Goal: Task Accomplishment & Management: Manage account settings

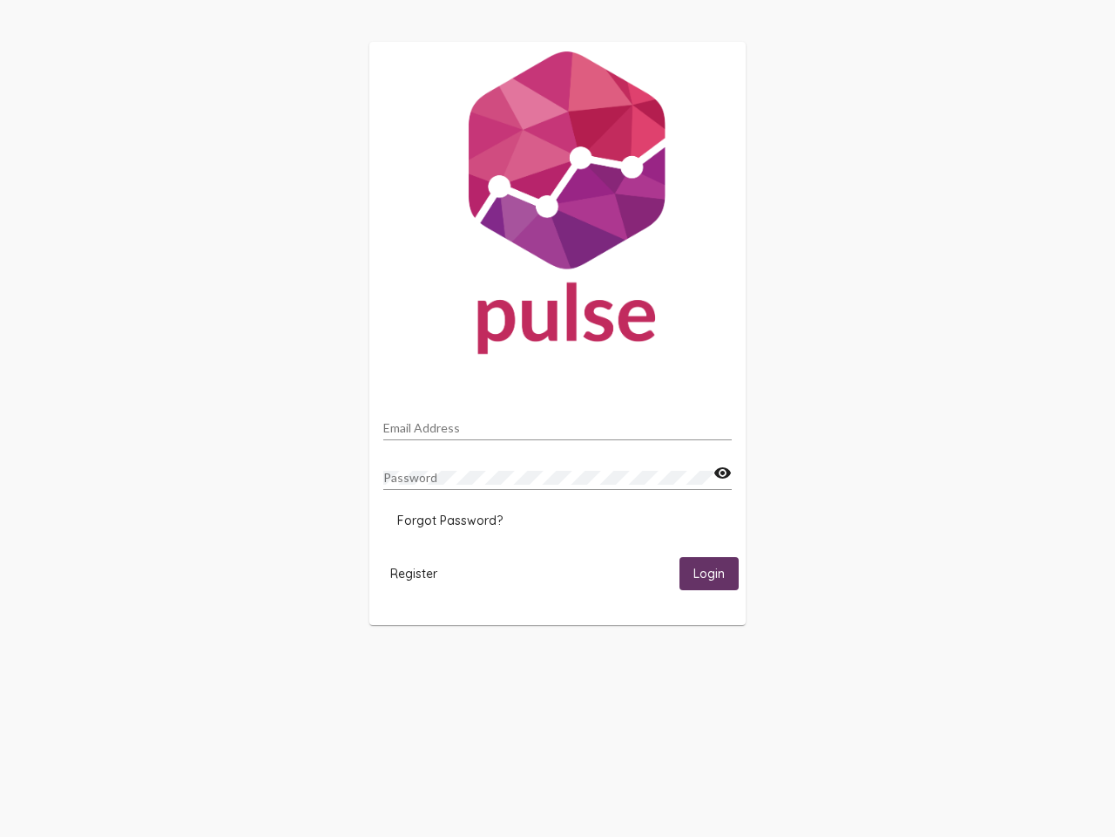
click at [558, 423] on input "Email Address" at bounding box center [557, 428] width 349 height 14
click at [722, 473] on mat-icon "visibility" at bounding box center [723, 473] width 18 height 21
click at [450, 520] on span "Forgot Password?" at bounding box center [449, 520] width 105 height 16
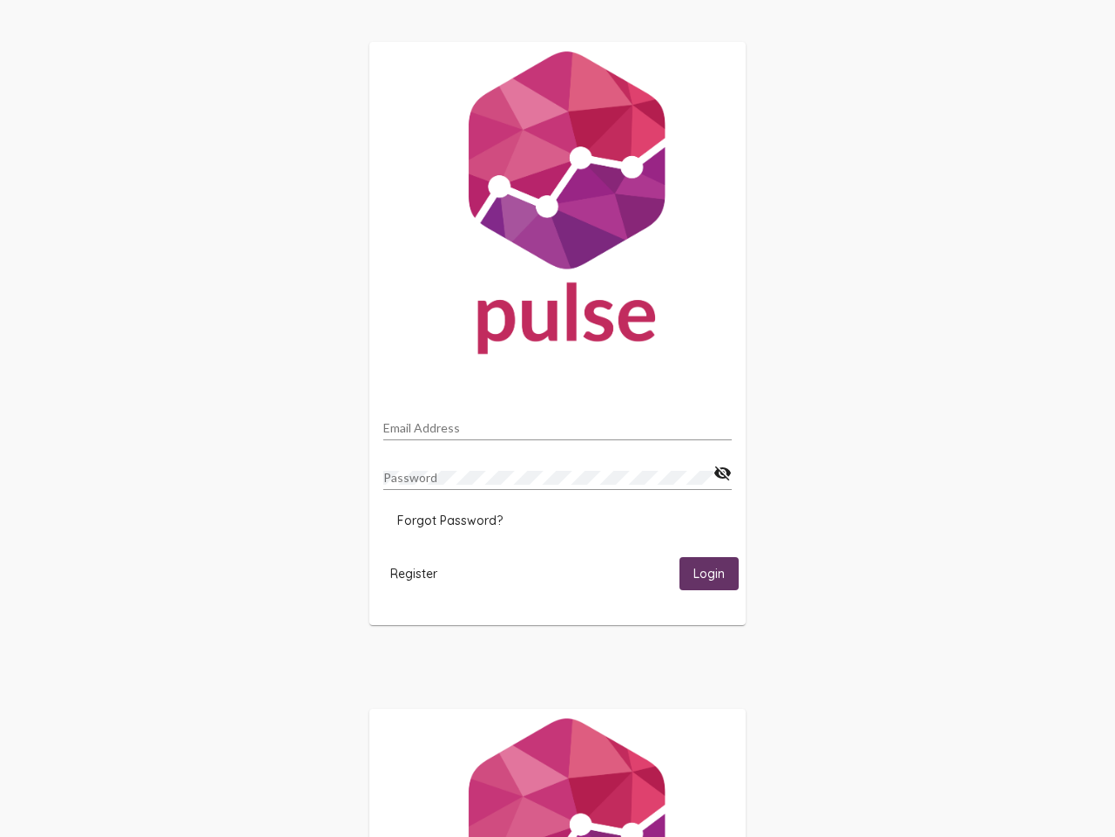
click at [414, 573] on span "Register" at bounding box center [413, 574] width 47 height 16
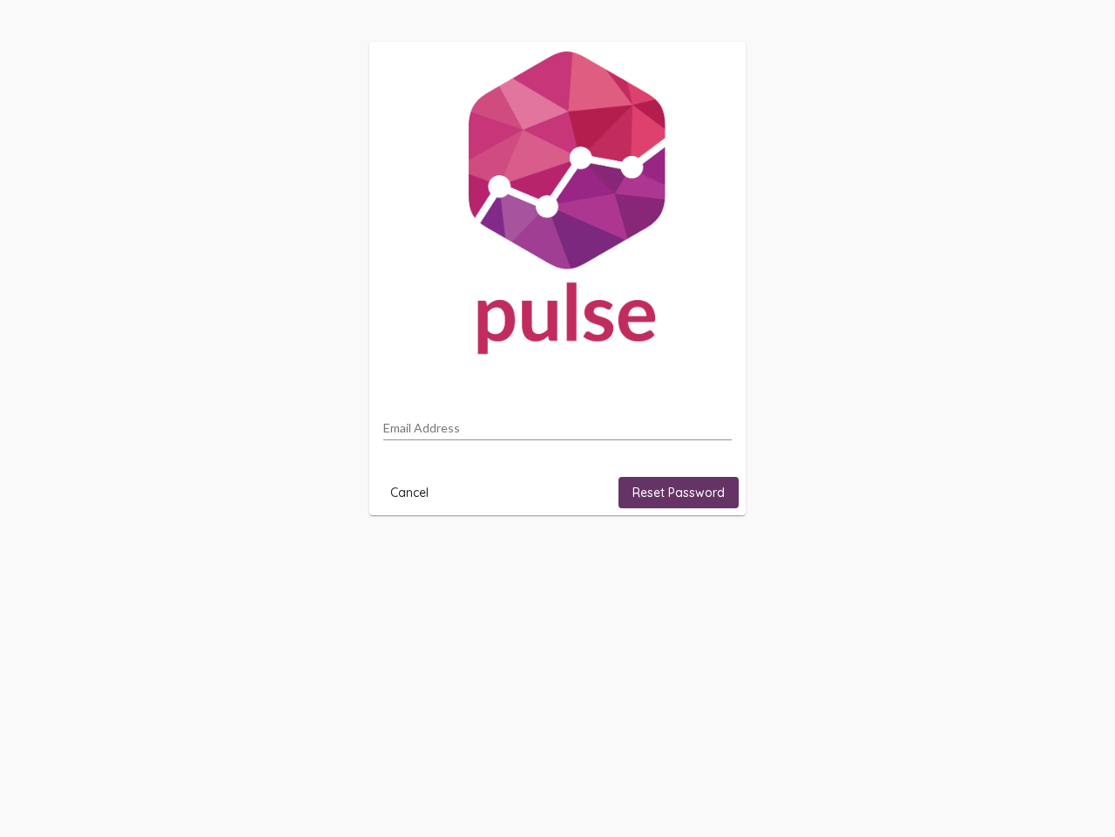
click at [709, 557] on html "Email Address Cancel Reset Password" at bounding box center [557, 278] width 1115 height 557
